Goal: Task Accomplishment & Management: Manage account settings

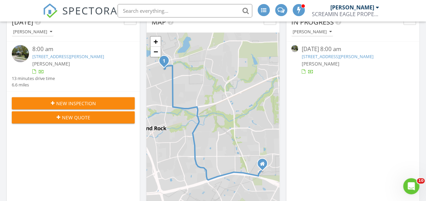
click at [84, 53] on div "8:00 am" at bounding box center [78, 49] width 92 height 8
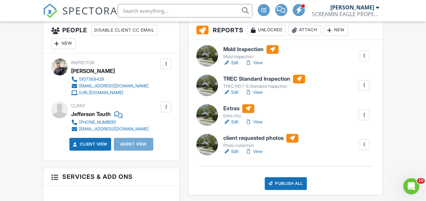
click at [235, 66] on link "Edit" at bounding box center [230, 63] width 15 height 7
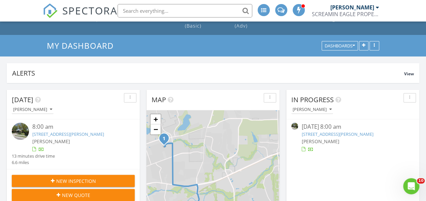
scroll to position [12, 0]
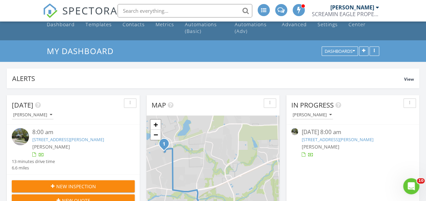
click at [72, 140] on link "812 Saunders Dr , Round Rock, TX 78664" at bounding box center [68, 140] width 72 height 6
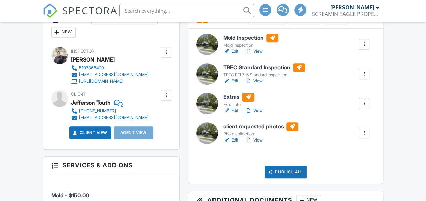
click at [368, 79] on div at bounding box center [364, 74] width 11 height 11
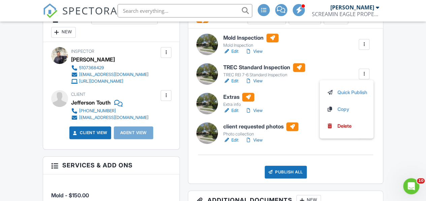
click at [275, 108] on div "Extras Extra info Edit View Quick Publish Copy Delete" at bounding box center [296, 104] width 154 height 22
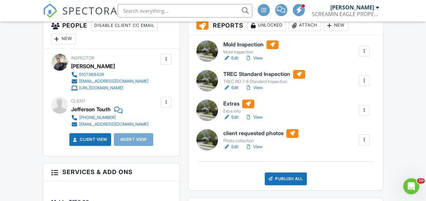
scroll to position [160, 0]
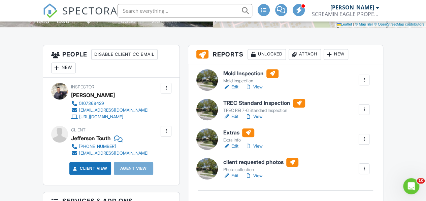
click at [365, 143] on div at bounding box center [364, 139] width 7 height 7
click at [232, 150] on link "Edit" at bounding box center [230, 146] width 15 height 7
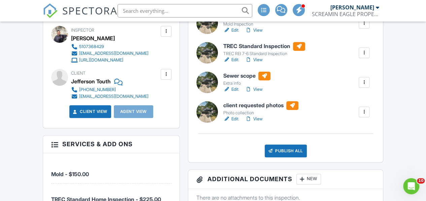
click at [362, 88] on div at bounding box center [364, 82] width 11 height 11
click at [231, 93] on link "Edit" at bounding box center [230, 89] width 15 height 7
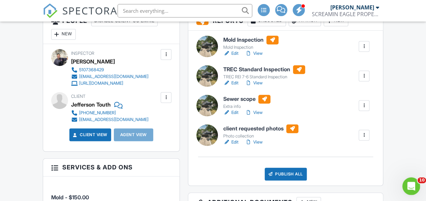
click at [405, 183] on div "Open Intercom Messenger" at bounding box center [410, 185] width 22 height 22
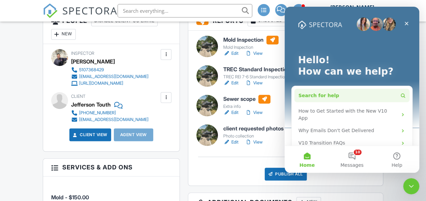
click at [339, 97] on button "Search for help" at bounding box center [351, 95] width 115 height 13
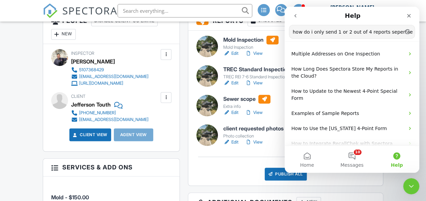
type input "how do i only send 1 or 2 out of 4 reports sepertaely"
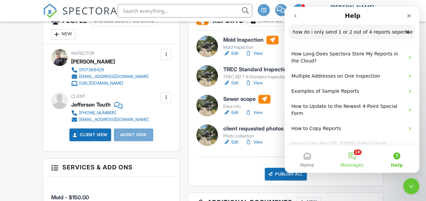
click at [349, 158] on button "10 Messages" at bounding box center [351, 159] width 45 height 27
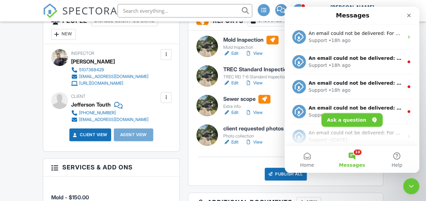
click at [352, 117] on button "Ask a question" at bounding box center [351, 119] width 61 height 13
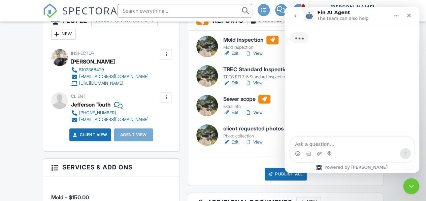
click at [325, 147] on textarea "Ask a question…" at bounding box center [351, 142] width 123 height 11
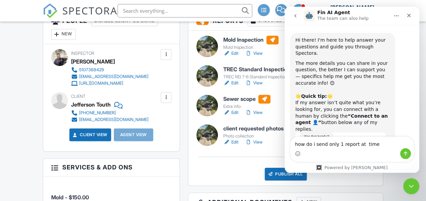
type textarea "how do i send only 1 report at time?"
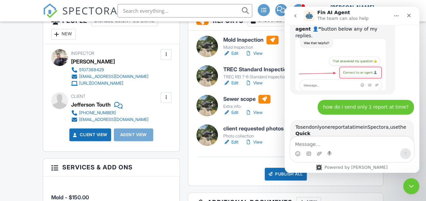
scroll to position [157, 0]
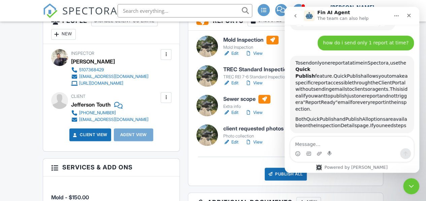
drag, startPoint x: 353, startPoint y: 101, endPoint x: 379, endPoint y: 101, distance: 25.6
click at [379, 116] on span "options" at bounding box center [377, 118] width 18 height 5
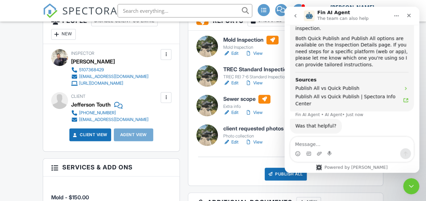
scroll to position [239, 0]
click at [404, 181] on div "Close Intercom Messenger" at bounding box center [410, 185] width 16 height 16
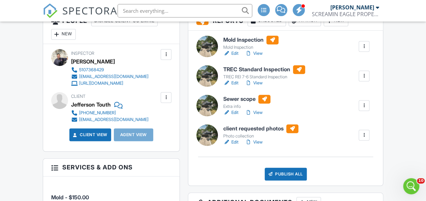
scroll to position [248, 0]
click at [263, 74] on h6 "TREC Standard Inspection" at bounding box center [264, 69] width 82 height 9
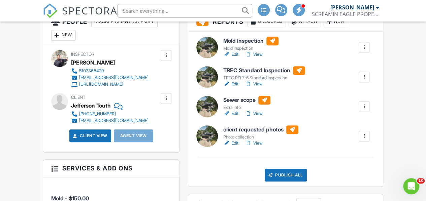
scroll to position [193, 0]
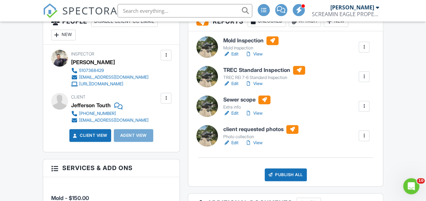
click at [364, 80] on div at bounding box center [364, 76] width 7 height 7
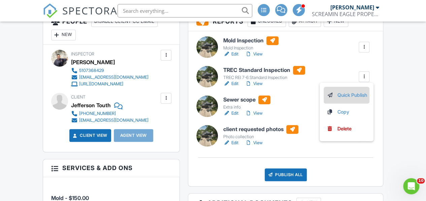
click at [348, 99] on link "Quick Publish" at bounding box center [346, 95] width 40 height 7
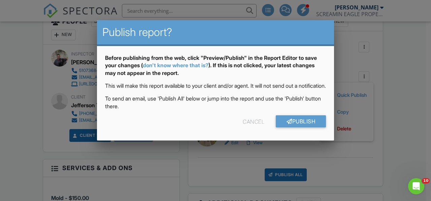
click at [252, 128] on div "Cancel" at bounding box center [254, 121] width 22 height 12
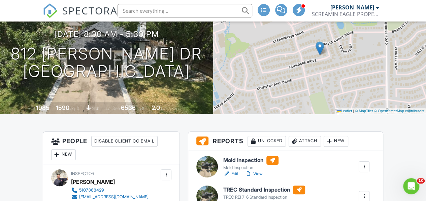
scroll to position [0, 0]
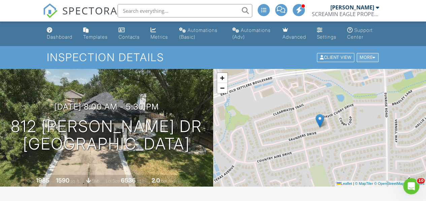
click at [372, 62] on div "More" at bounding box center [367, 57] width 22 height 9
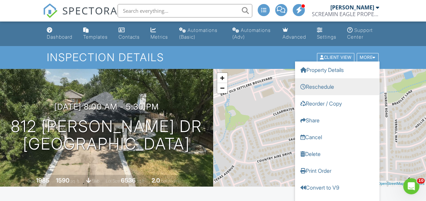
scroll to position [10, 0]
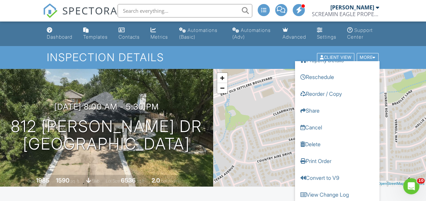
click at [402, 45] on ul "Dashboard Templates Contacts Metrics Automations (Basic) Automations (Adv) Adva…" at bounding box center [213, 34] width 426 height 25
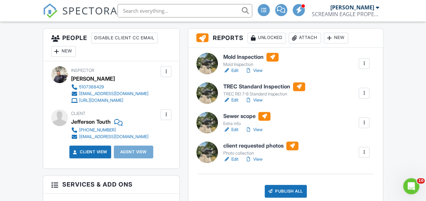
scroll to position [176, 0]
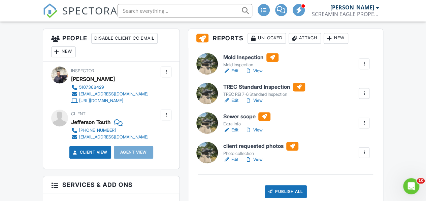
click at [253, 92] on h6 "TREC Standard Inspection" at bounding box center [264, 87] width 82 height 9
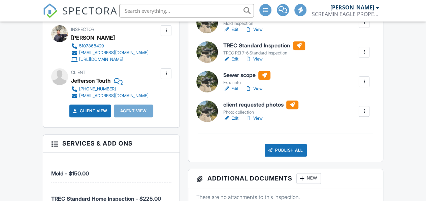
click at [364, 56] on div at bounding box center [364, 52] width 7 height 7
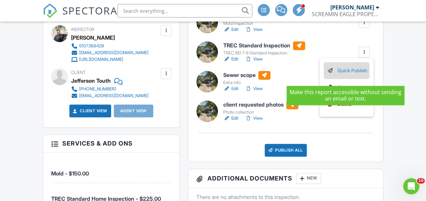
click at [352, 74] on link "Quick Publish" at bounding box center [346, 70] width 40 height 7
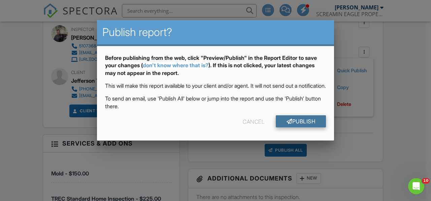
click at [297, 128] on link "Publish" at bounding box center [301, 121] width 50 height 12
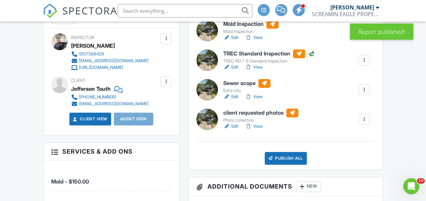
click at [363, 93] on div at bounding box center [364, 90] width 7 height 7
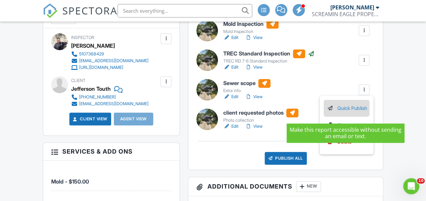
click at [347, 112] on link "Quick Publish" at bounding box center [346, 108] width 40 height 7
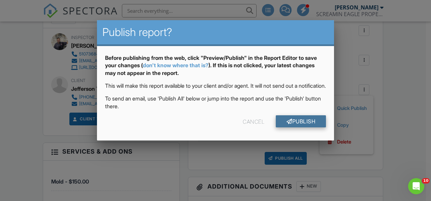
click at [297, 128] on link "Publish" at bounding box center [301, 121] width 50 height 12
